Goal: Information Seeking & Learning: Learn about a topic

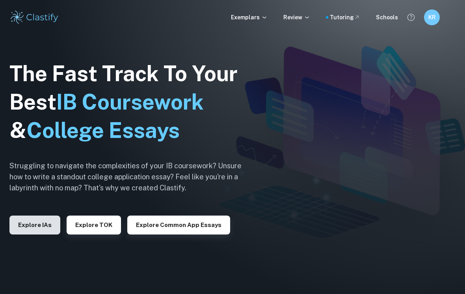
click at [25, 227] on button "Explore IAs" at bounding box center [34, 225] width 51 height 19
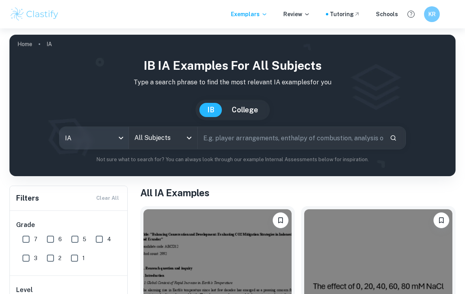
click at [90, 142] on body "We value your privacy We use cookies to enhance your browsing experience, serve…" at bounding box center [232, 175] width 465 height 294
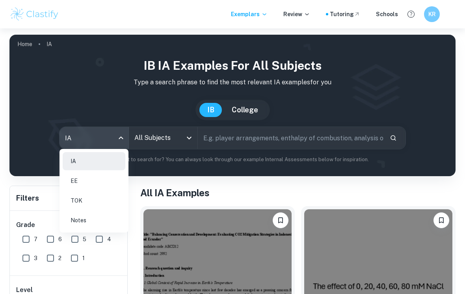
click at [147, 138] on div at bounding box center [232, 147] width 465 height 294
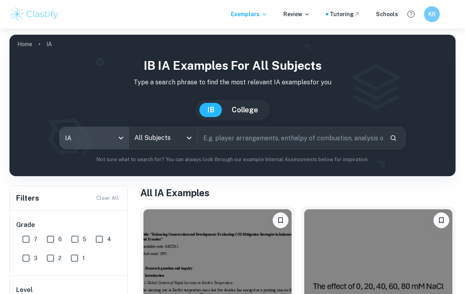
click at [172, 137] on input "All Subjects" at bounding box center [157, 138] width 50 height 15
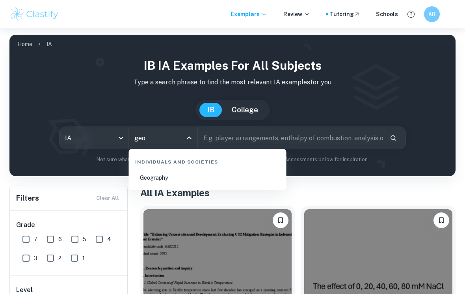
click at [147, 181] on li "Geography" at bounding box center [207, 178] width 151 height 18
type input "Geography"
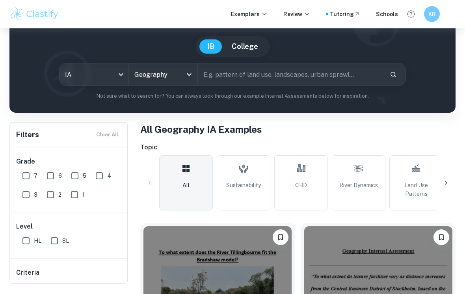
scroll to position [64, 0]
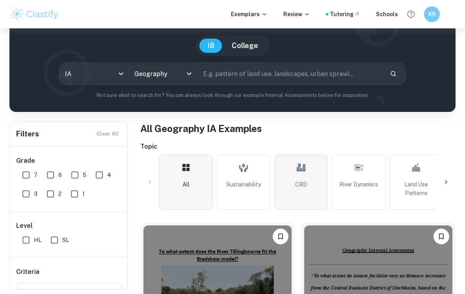
click at [303, 187] on span "CBD" at bounding box center [301, 184] width 12 height 9
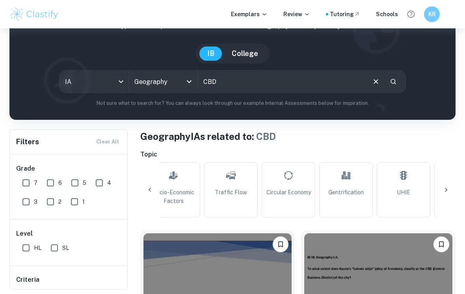
scroll to position [0, 531]
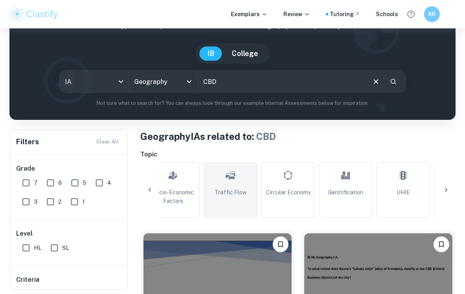
click at [220, 200] on link "Traffic Flow" at bounding box center [231, 189] width 54 height 55
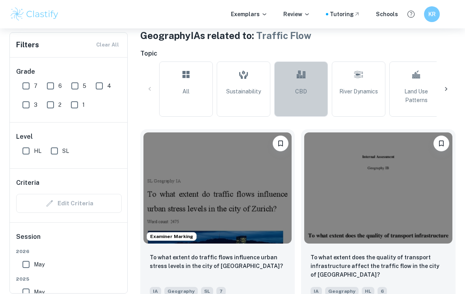
click at [289, 94] on link "CBD" at bounding box center [301, 89] width 54 height 55
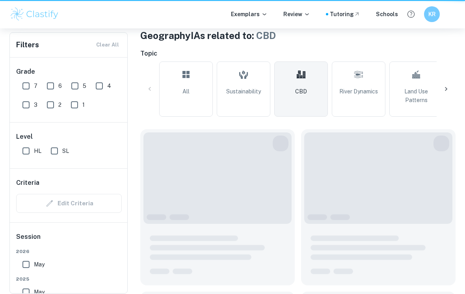
type input "CBD"
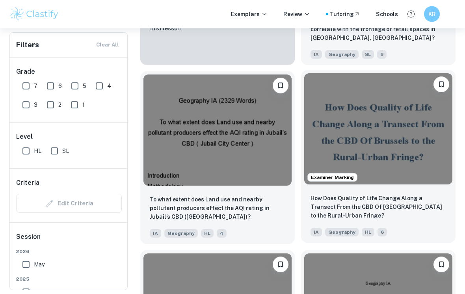
scroll to position [931, 0]
click at [422, 205] on p "How Does Quality of Life Change Along a Transect From the CBD Of [GEOGRAPHIC_DA…" at bounding box center [379, 207] width 136 height 26
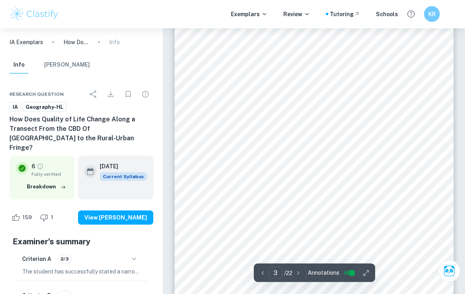
scroll to position [816, 0]
click at [397, 86] on div "Fieldwork Question and Geographical Context Fieldwork Question: How does qualit…" at bounding box center [314, 176] width 279 height 361
click at [354, 113] on div "Fieldwork Question and Geographical Context Fieldwork Question: How does qualit…" at bounding box center [314, 193] width 279 height 361
click at [341, 147] on div "Fieldwork Question and Geographical Context Fieldwork Question: How does qualit…" at bounding box center [314, 193] width 279 height 361
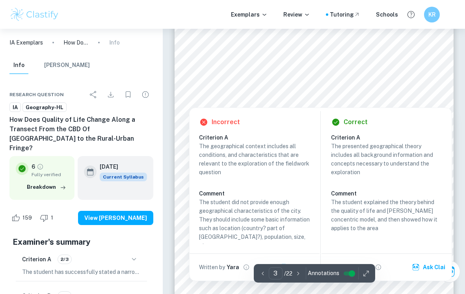
scroll to position [845, 0]
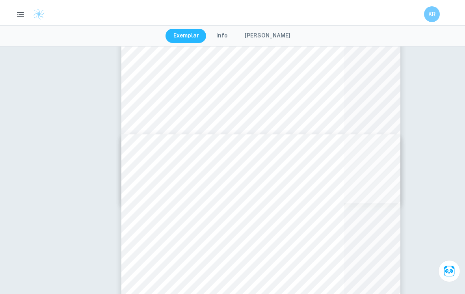
type input "3"
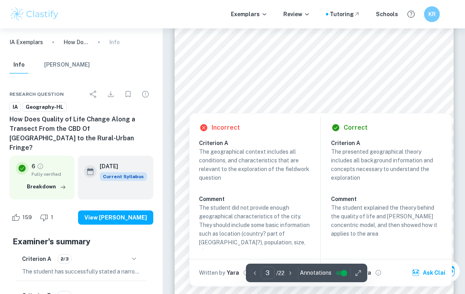
scroll to position [824, 0]
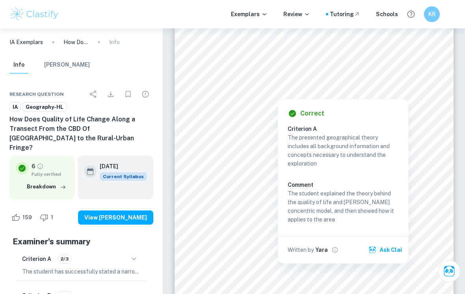
click at [348, 91] on div at bounding box center [277, 91] width 141 height 11
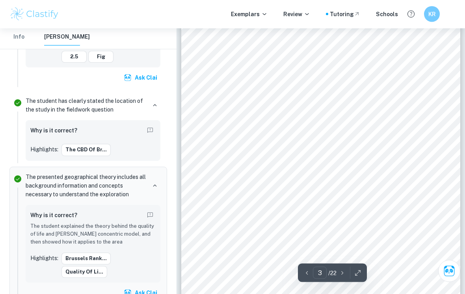
scroll to position [788, 0]
click at [280, 136] on div "Fieldwork Question and Geographical Context Fieldwork Question: How does qualit…" at bounding box center [320, 159] width 279 height 361
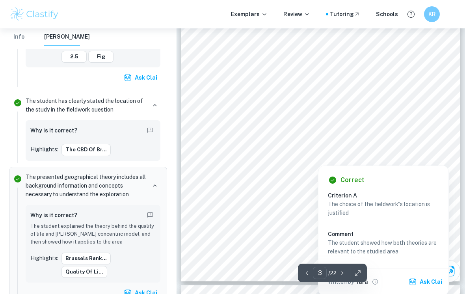
scroll to position [847, 0]
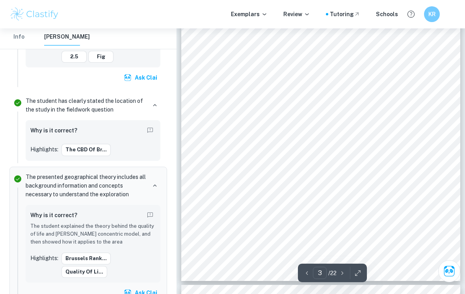
click at [241, 218] on span "services, namely healthcare, education, public transport, and high and low-orde…" at bounding box center [320, 221] width 212 height 6
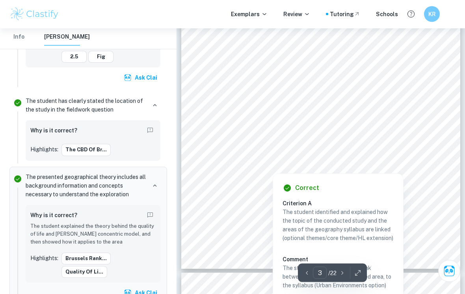
scroll to position [859, 0]
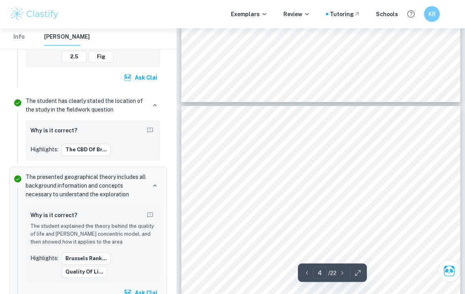
click at [396, 166] on span "and blue spaces, should increase due to infrastructure density decreasing, thus…" at bounding box center [315, 163] width 203 height 6
click at [398, 168] on div "Quality of life, namely access to services, such as education and healthcare, s…" at bounding box center [320, 286] width 279 height 361
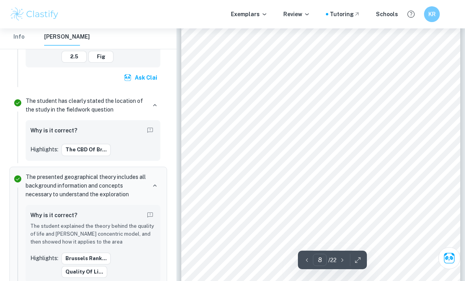
scroll to position [2620, 0]
click at [411, 1] on div "Exemplars Review Tutoring Schools KR" at bounding box center [232, 14] width 465 height 28
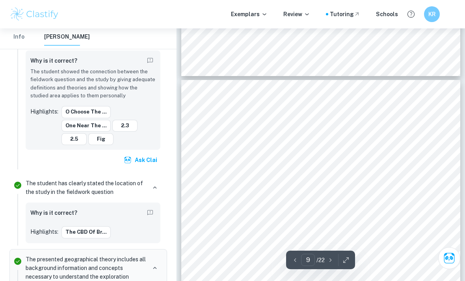
scroll to position [2875, 0]
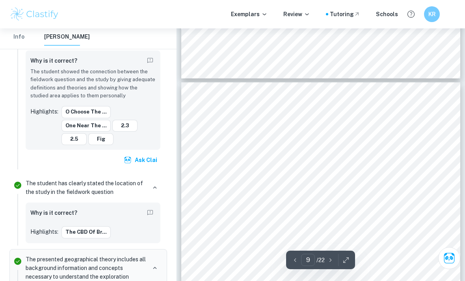
click at [403, 219] on span "because we sampled one relatively small area, so it could not have included all…" at bounding box center [318, 216] width 209 height 6
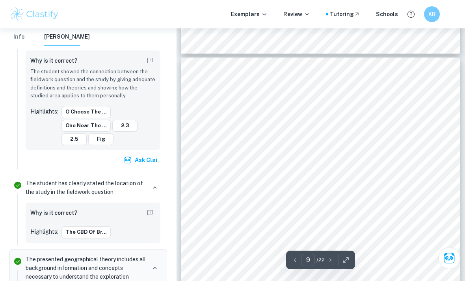
scroll to position [2902, 0]
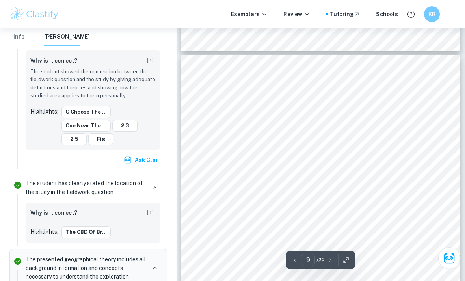
click at [399, 201] on span "N3 highway. The Burgess model claims that industry is mainly located in the inn…" at bounding box center [321, 199] width 215 height 6
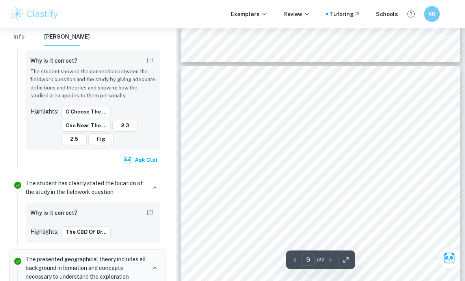
scroll to position [2892, 0]
click at [255, 227] on span "levels of formaldehyde, such as tree-lined roads creating air pollution hotspot…" at bounding box center [319, 230] width 211 height 6
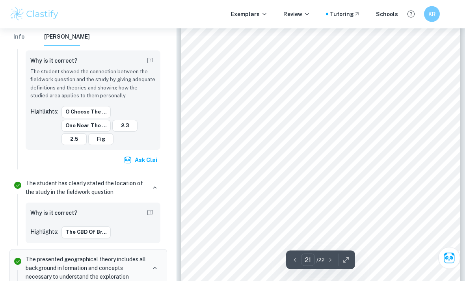
scroll to position [7324, 0]
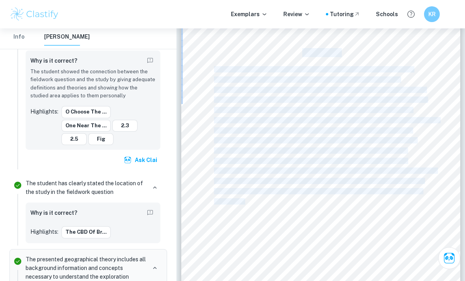
copy div "Conclusion Air and noise pollution decreased with distance from the CBD, confir…"
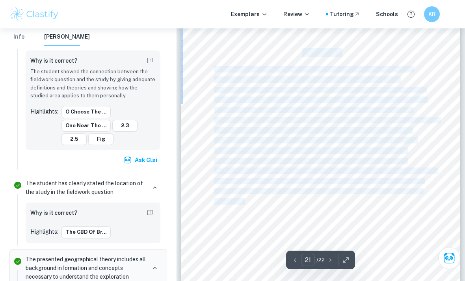
click at [371, 219] on div "Conclusion Air and noise pollution decreased with distance from the CBD, confir…" at bounding box center [320, 195] width 279 height 361
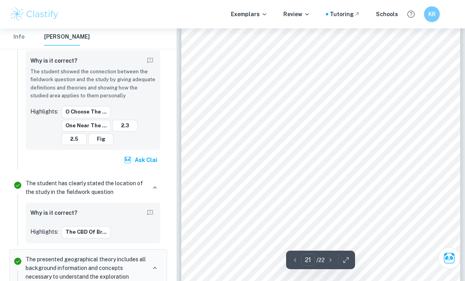
click at [369, 237] on div "Conclusion Air and noise pollution decreased with distance from the CBD, confir…" at bounding box center [320, 195] width 279 height 361
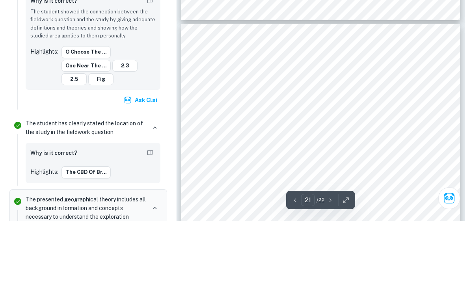
click at [254, 123] on div "Conclusion Air and noise pollution decreased with distance from the CBD, confir…" at bounding box center [320, 264] width 279 height 361
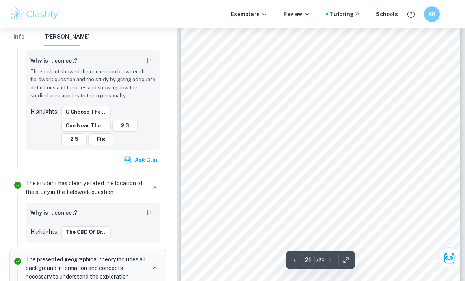
click at [235, 112] on span "be inferred through data that the level of wealth combined with easy access to …" at bounding box center [320, 109] width 213 height 6
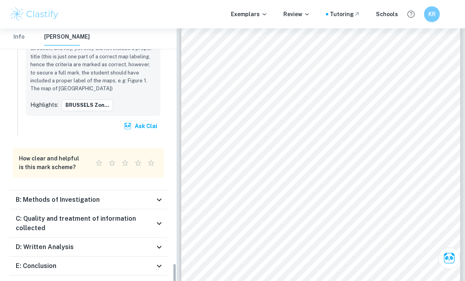
click at [157, 261] on icon at bounding box center [159, 265] width 9 height 9
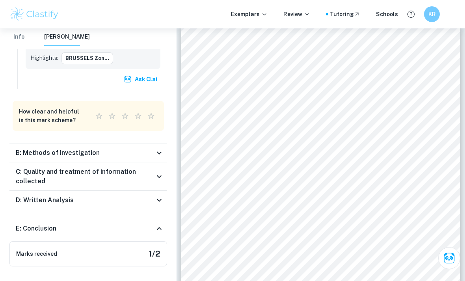
click at [32, 250] on h6 "Marks received" at bounding box center [36, 254] width 41 height 9
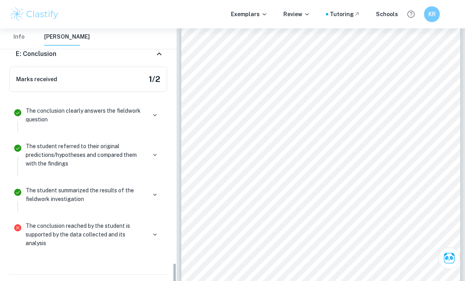
scroll to position [1732, 0]
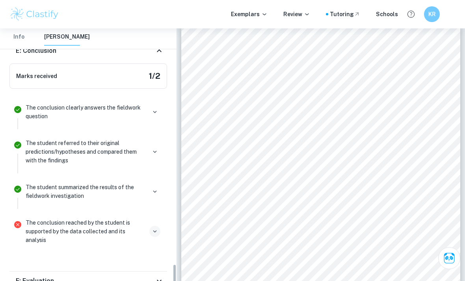
click at [153, 226] on button "button" at bounding box center [154, 231] width 11 height 11
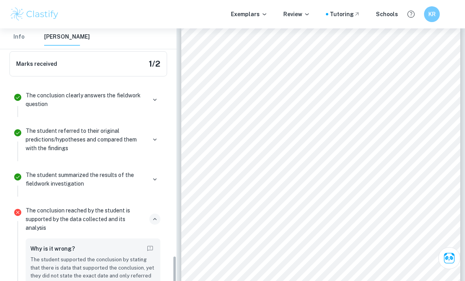
scroll to position [1745, 0]
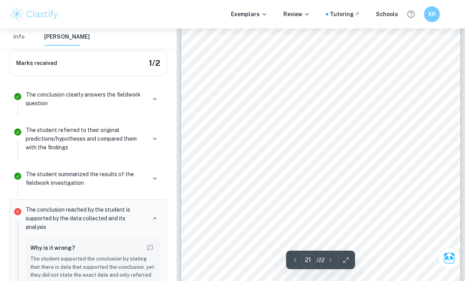
scroll to position [7349, 0]
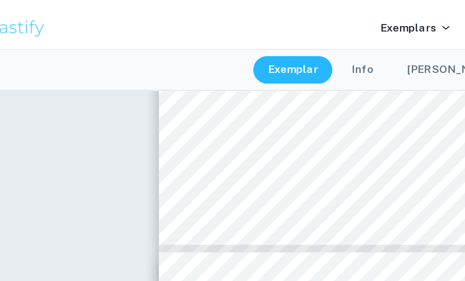
scroll to position [2953, 0]
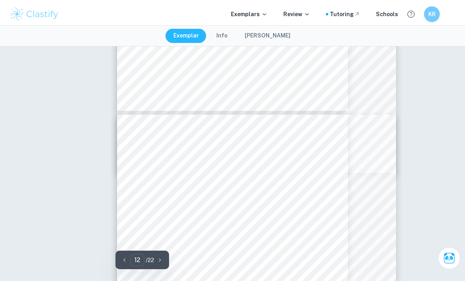
type input "9"
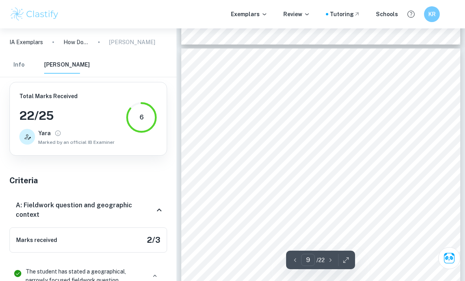
scroll to position [2911, 0]
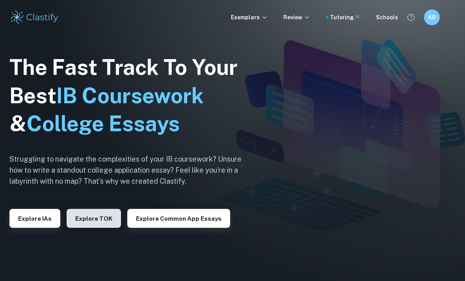
click at [88, 228] on button "Explore TOK" at bounding box center [94, 218] width 54 height 19
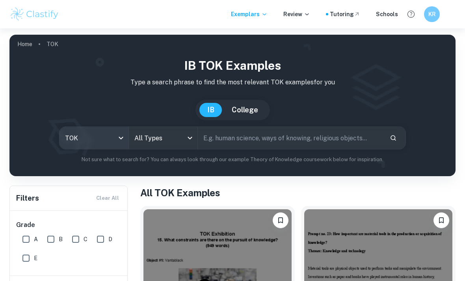
click at [76, 134] on body "We value your privacy We use cookies to enhance your browsing experience, serve…" at bounding box center [232, 168] width 465 height 281
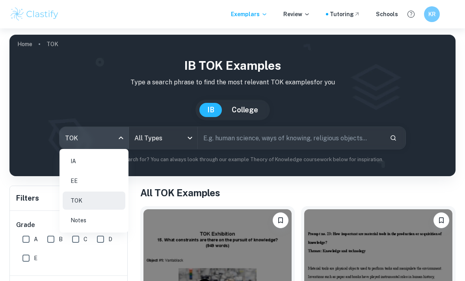
click at [71, 162] on li "IA" at bounding box center [94, 161] width 63 height 18
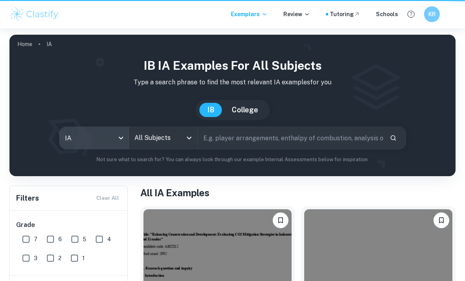
type input "ia"
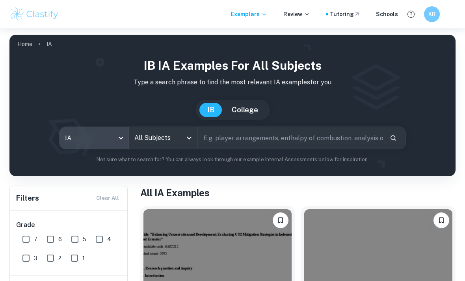
click at [165, 140] on input "All Subjects" at bounding box center [157, 138] width 50 height 15
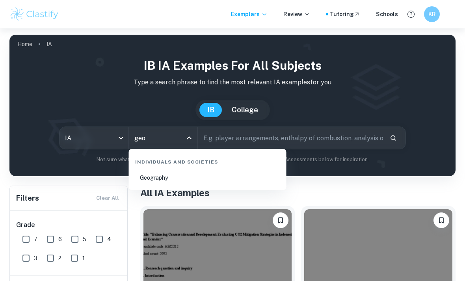
click at [145, 176] on li "Geography" at bounding box center [207, 178] width 151 height 18
type input "Geography"
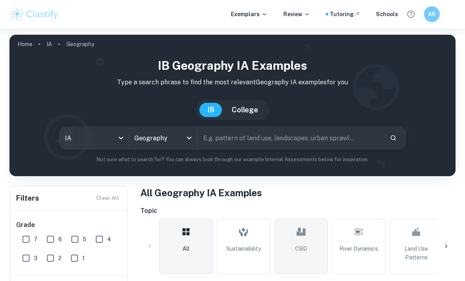
click at [299, 237] on icon at bounding box center [301, 231] width 9 height 19
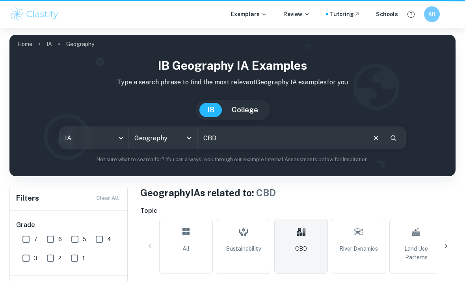
type input "CBD"
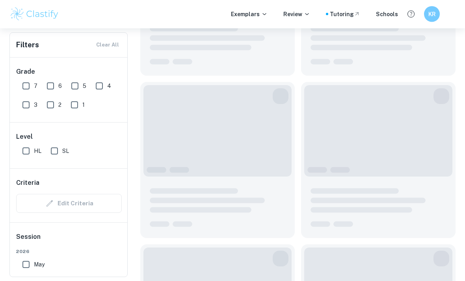
scroll to position [382, 0]
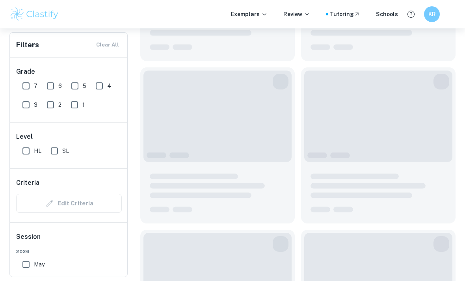
click at [27, 88] on input "7" at bounding box center [26, 86] width 16 height 16
checkbox input "true"
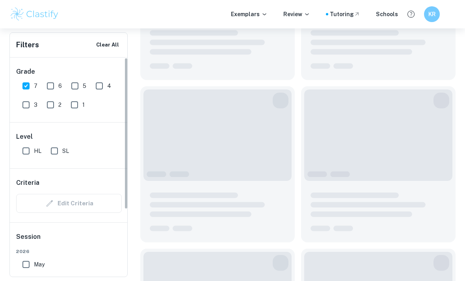
click at [52, 84] on input "6" at bounding box center [51, 86] width 16 height 16
checkbox input "true"
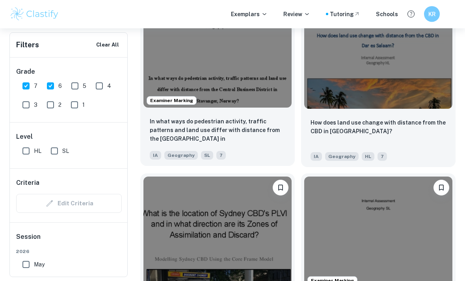
scroll to position [1027, 0]
click at [250, 121] on p "In what ways do pedestrian activity, traffic patterns and land use differ with …" at bounding box center [218, 130] width 136 height 27
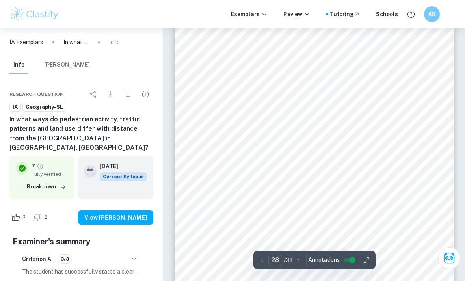
scroll to position [10928, 0]
type input "6"
